Goal: Information Seeking & Learning: Learn about a topic

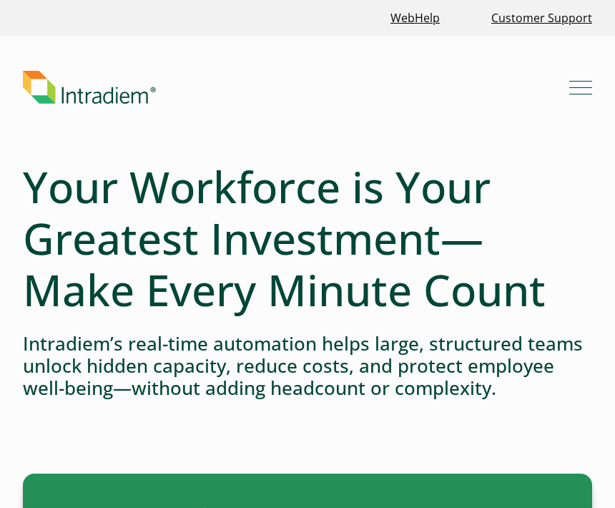
click at [540, 332] on h4 "Intradiem’s real-time automation helps large, structured teams unlock hidden ca…" at bounding box center [307, 365] width 569 height 67
click at [548, 332] on h4 "Intradiem’s real-time automation helps large, structured teams unlock hidden ca…" at bounding box center [307, 365] width 569 height 67
click at [530, 351] on h4 "Intradiem’s real-time automation helps large, structured teams unlock hidden ca…" at bounding box center [307, 365] width 569 height 67
click at [544, 370] on h4 "Intradiem’s real-time automation helps large, structured teams unlock hidden ca…" at bounding box center [307, 365] width 569 height 67
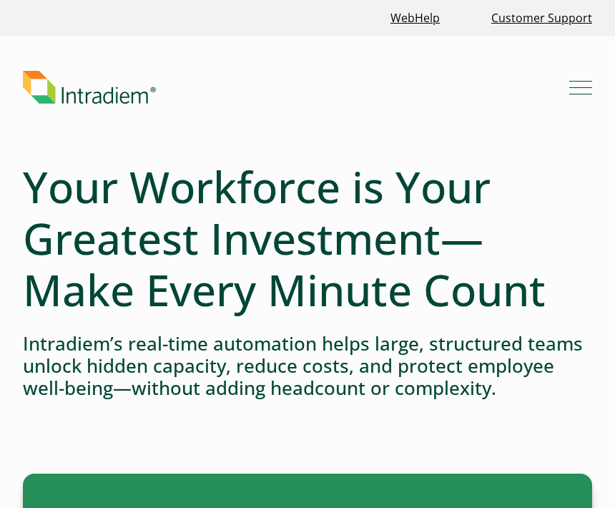
click at [528, 395] on h4 "Intradiem’s real-time automation helps large, structured teams unlock hidden ca…" at bounding box center [307, 365] width 569 height 67
click at [535, 364] on h4 "Intradiem’s real-time automation helps large, structured teams unlock hidden ca…" at bounding box center [307, 365] width 569 height 67
click at [525, 375] on h4 "Intradiem’s real-time automation helps large, structured teams unlock hidden ca…" at bounding box center [307, 365] width 569 height 67
click at [531, 370] on h4 "Intradiem’s real-time automation helps large, structured teams unlock hidden ca…" at bounding box center [307, 365] width 569 height 67
click at [535, 373] on h4 "Intradiem’s real-time automation helps large, structured teams unlock hidden ca…" at bounding box center [307, 365] width 569 height 67
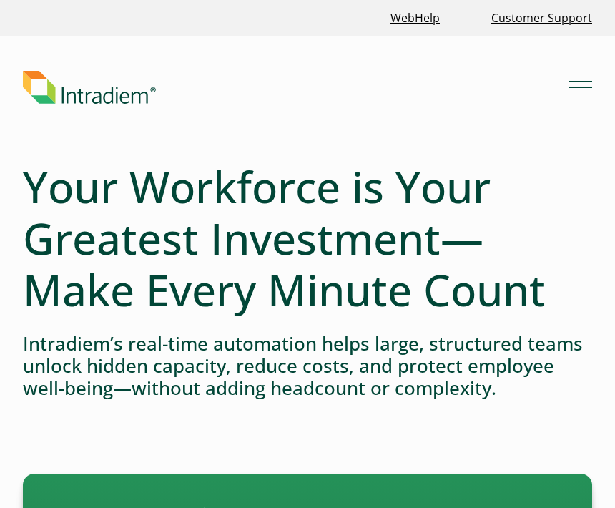
click at [529, 375] on h4 "Intradiem’s real-time automation helps large, structured teams unlock hidden ca…" at bounding box center [307, 365] width 569 height 67
click at [525, 379] on h4 "Intradiem’s real-time automation helps large, structured teams unlock hidden ca…" at bounding box center [307, 365] width 569 height 67
click at [526, 382] on h4 "Intradiem’s real-time automation helps large, structured teams unlock hidden ca…" at bounding box center [307, 365] width 569 height 67
click at [489, 388] on h4 "Intradiem’s real-time automation helps large, structured teams unlock hidden ca…" at bounding box center [307, 365] width 569 height 67
click at [551, 347] on h4 "Intradiem’s real-time automation helps large, structured teams unlock hidden ca…" at bounding box center [307, 365] width 569 height 67
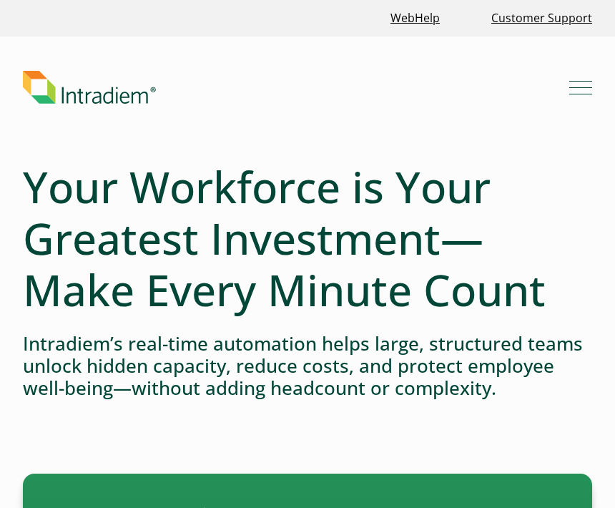
click at [575, 344] on h4 "Intradiem’s real-time automation helps large, structured teams unlock hidden ca…" at bounding box center [307, 365] width 569 height 67
